Goal: Information Seeking & Learning: Learn about a topic

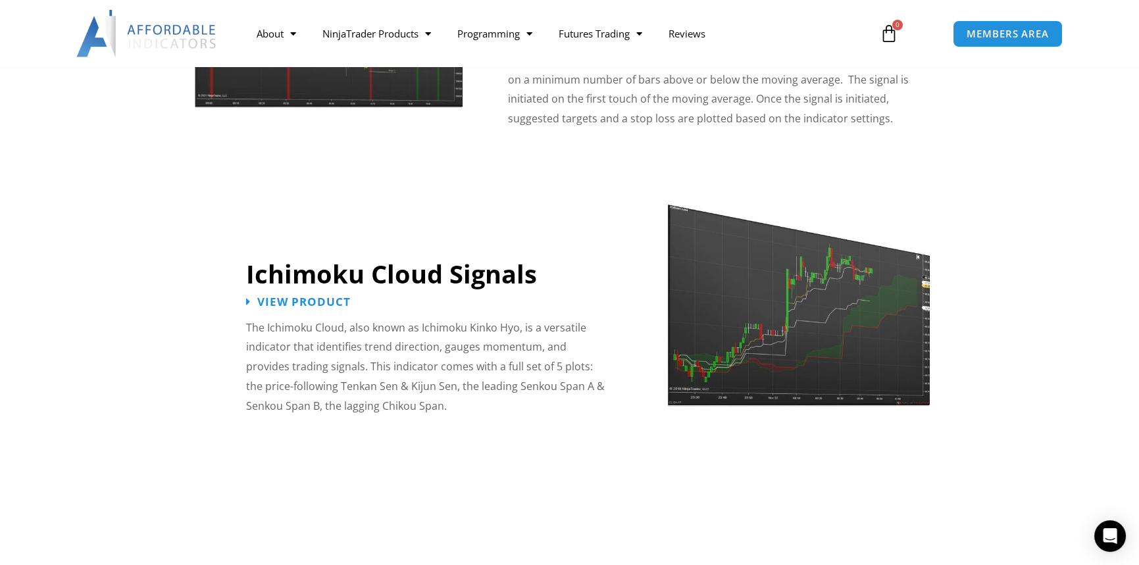
scroll to position [2501, 0]
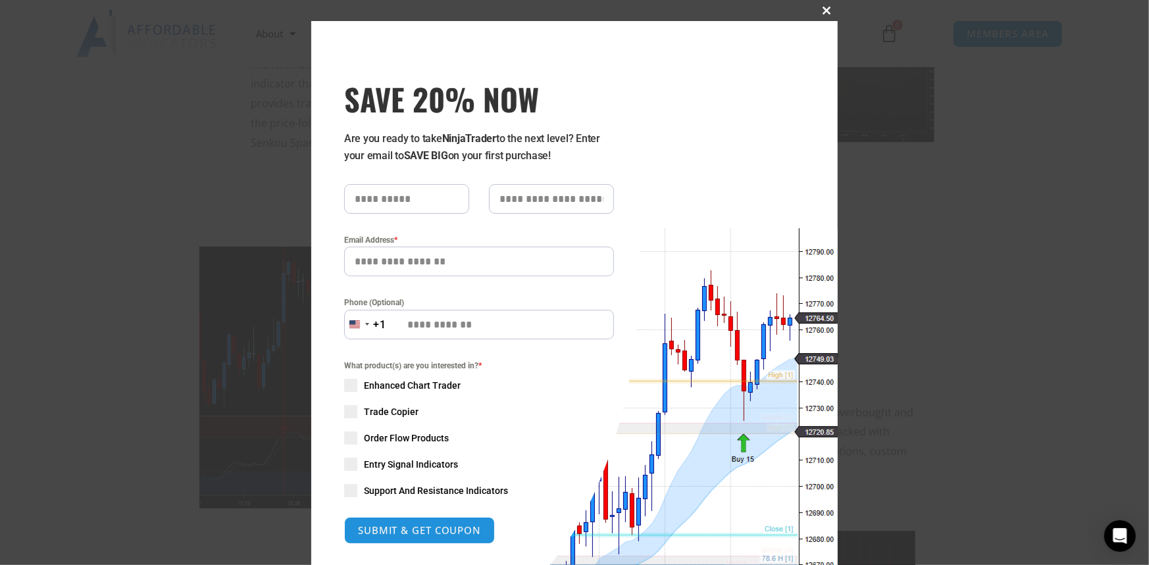
click at [824, 12] on span "SAVE 20% NOW popup" at bounding box center [827, 11] width 21 height 8
